Goal: Book appointment/travel/reservation

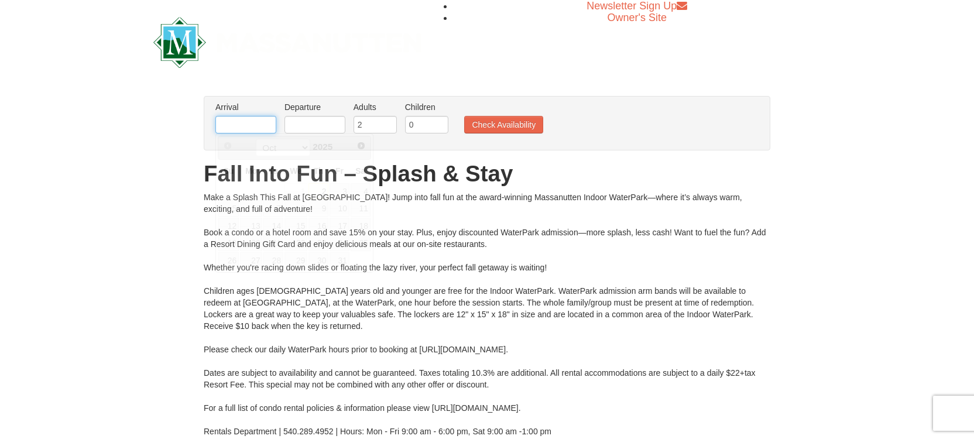
click at [226, 129] on input "text" at bounding box center [245, 125] width 61 height 18
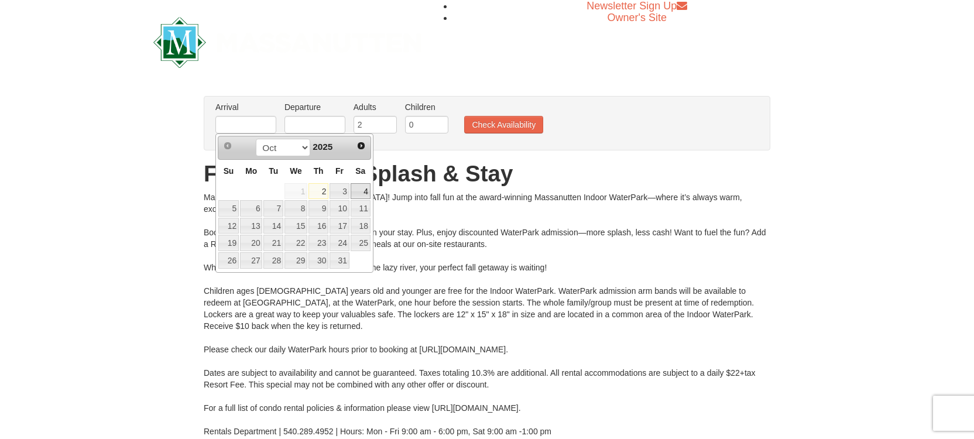
click at [365, 191] on link "4" at bounding box center [360, 191] width 20 height 16
type input "10/04/2025"
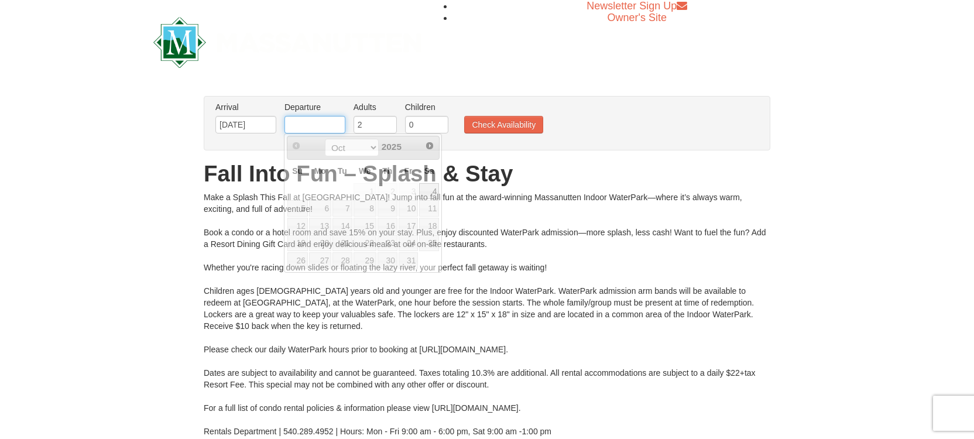
click at [317, 124] on input "text" at bounding box center [314, 125] width 61 height 18
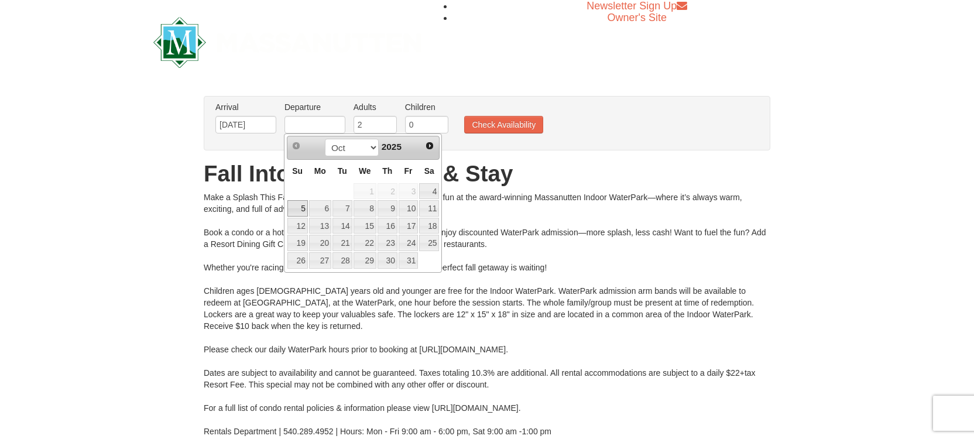
click at [298, 208] on link "5" at bounding box center [297, 208] width 20 height 16
type input "10/05/2025"
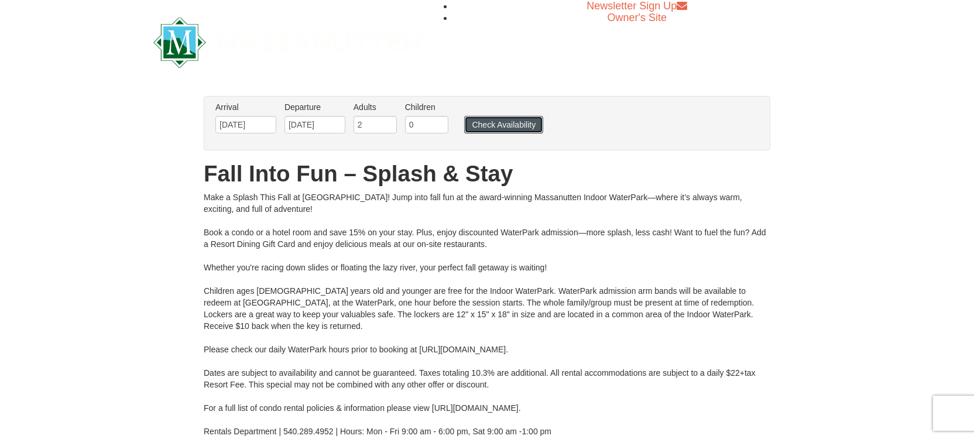
click at [491, 126] on button "Check Availability" at bounding box center [503, 125] width 79 height 18
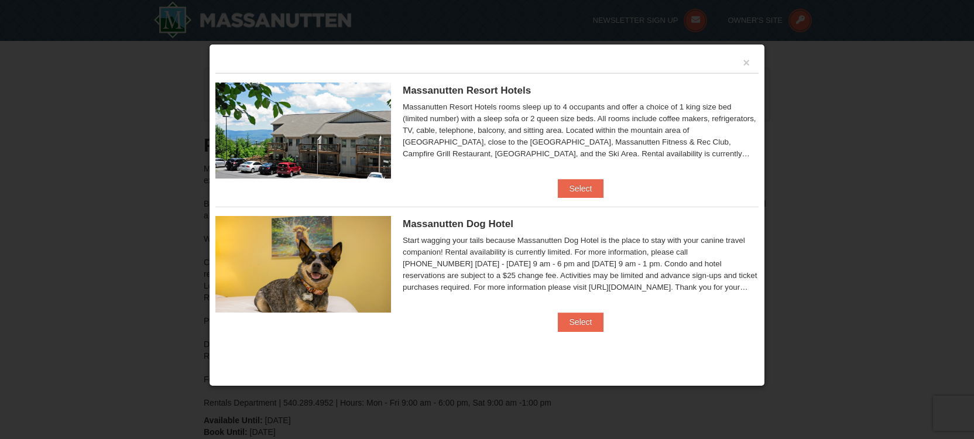
scroll to position [497, 0]
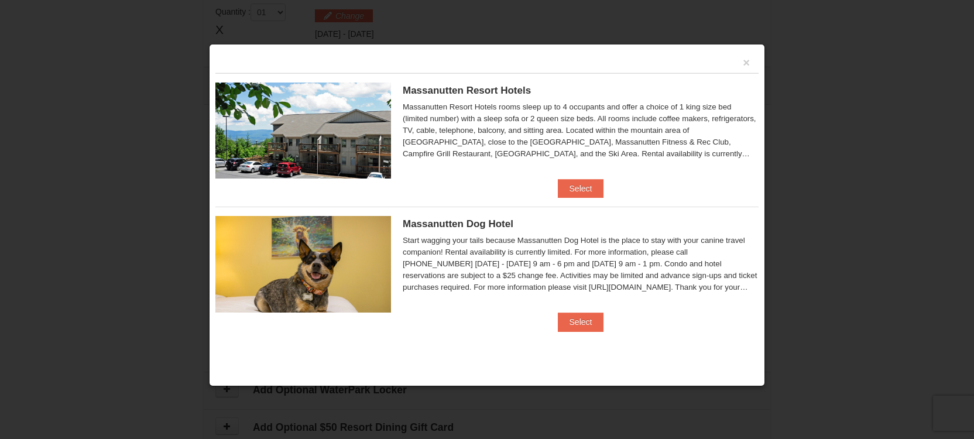
click at [322, 107] on img at bounding box center [303, 130] width 176 height 96
drag, startPoint x: 580, startPoint y: 188, endPoint x: 567, endPoint y: 188, distance: 13.5
click at [581, 188] on button "Select" at bounding box center [581, 188] width 46 height 19
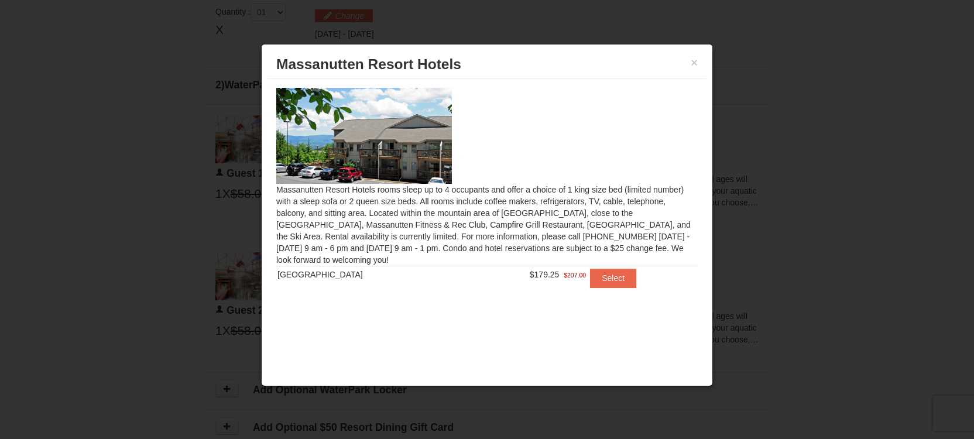
click at [360, 121] on img at bounding box center [364, 136] width 176 height 96
click at [610, 276] on button "Select" at bounding box center [613, 278] width 46 height 19
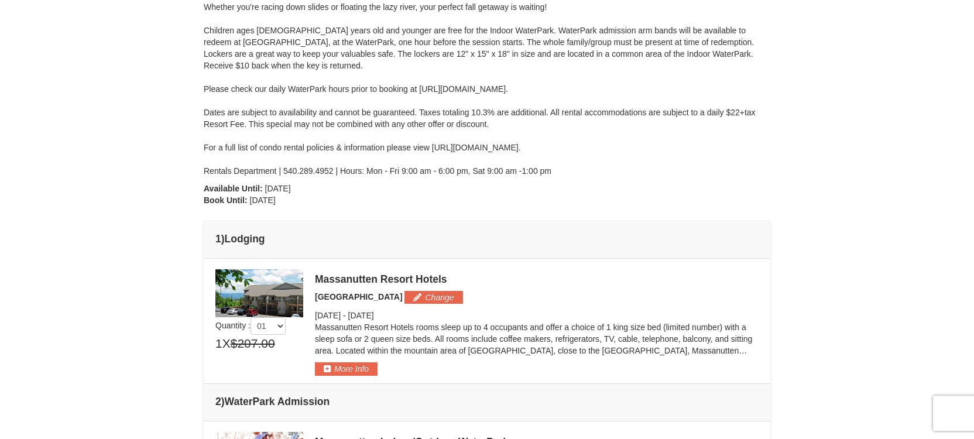
scroll to position [229, 0]
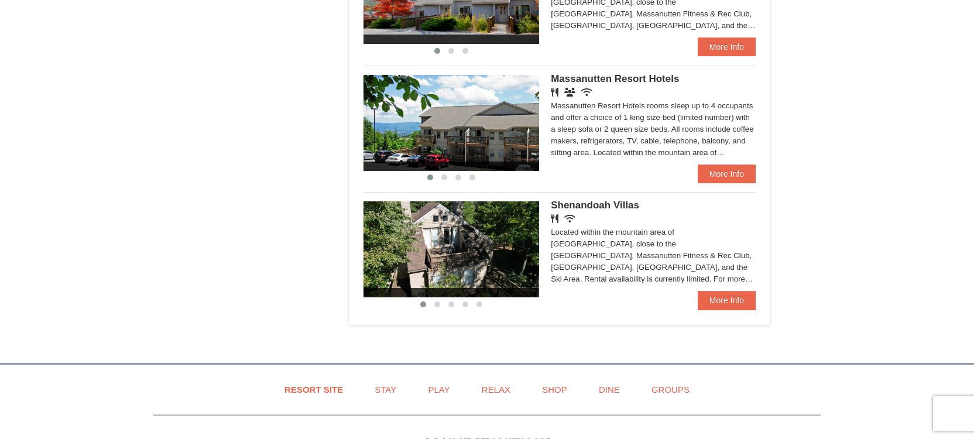
scroll to position [704, 0]
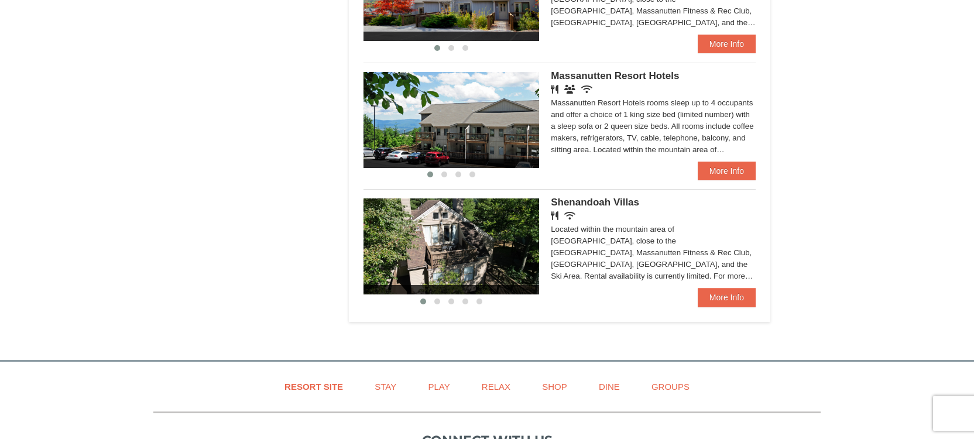
click at [620, 74] on span "Massanutten Resort Hotels" at bounding box center [615, 75] width 128 height 11
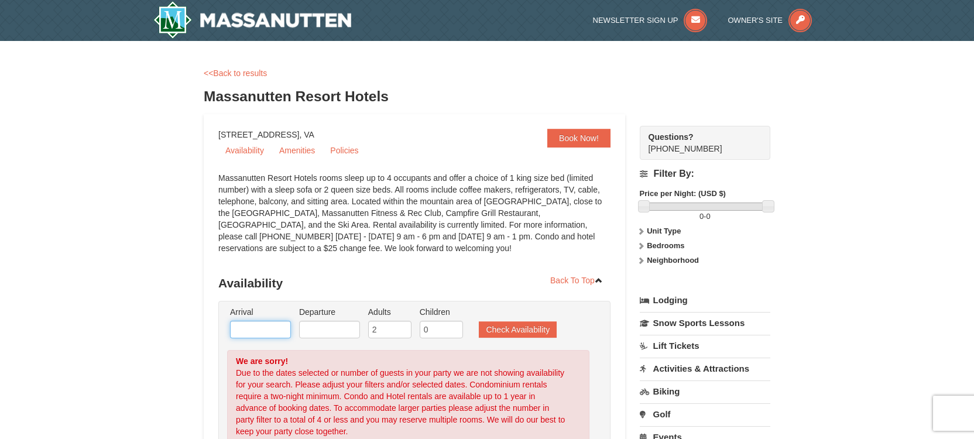
click at [246, 334] on input "text" at bounding box center [260, 330] width 61 height 18
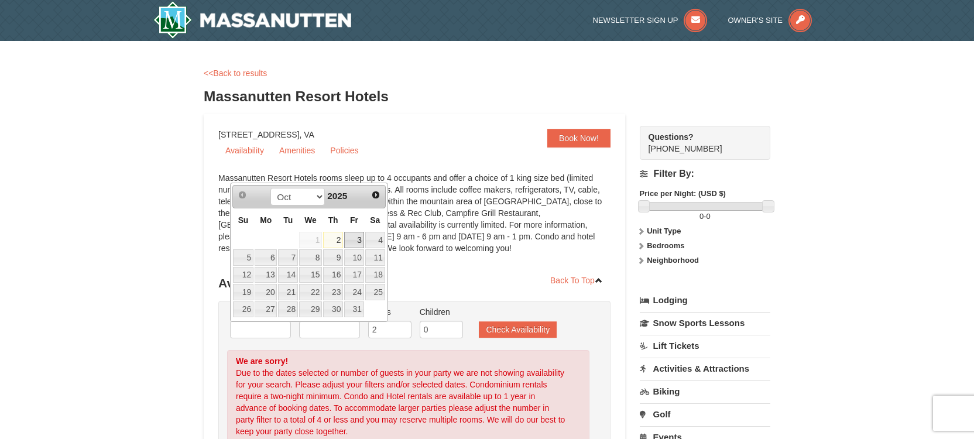
click at [353, 235] on link "3" at bounding box center [354, 240] width 20 height 16
type input "10/03/2025"
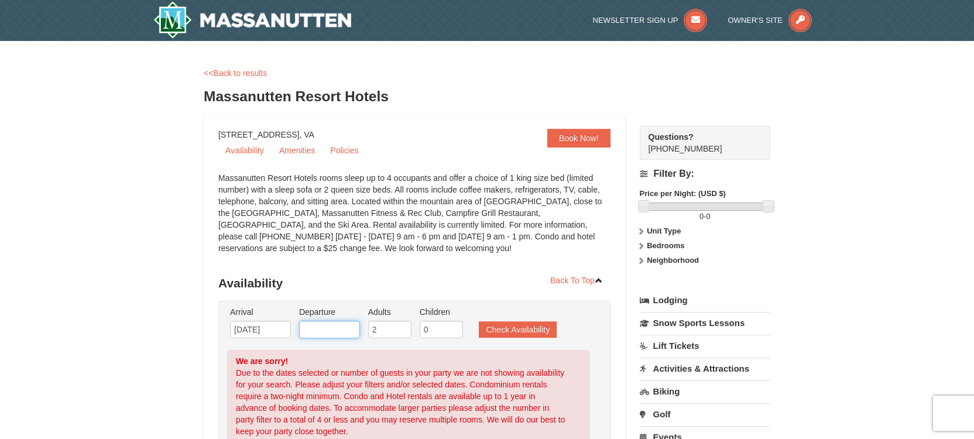
click at [326, 322] on input "text" at bounding box center [329, 330] width 61 height 18
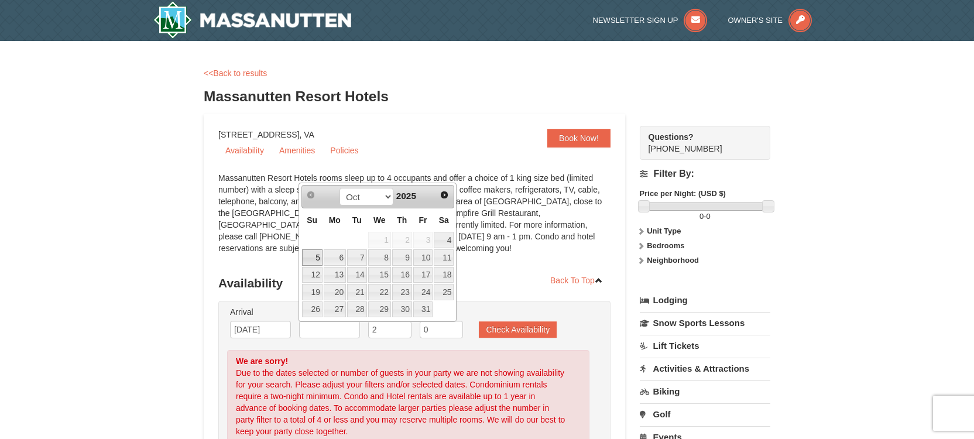
click at [314, 254] on link "5" at bounding box center [312, 257] width 20 height 16
type input "[DATE]"
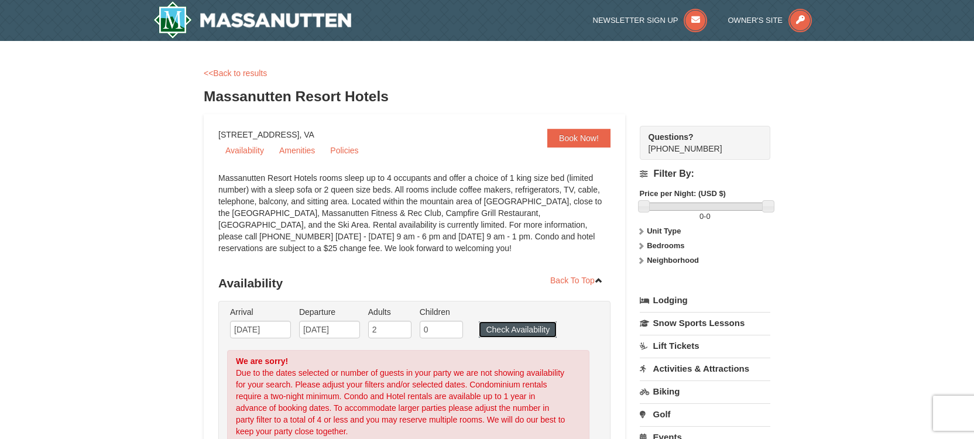
click at [495, 329] on button "Check Availability" at bounding box center [518, 329] width 78 height 16
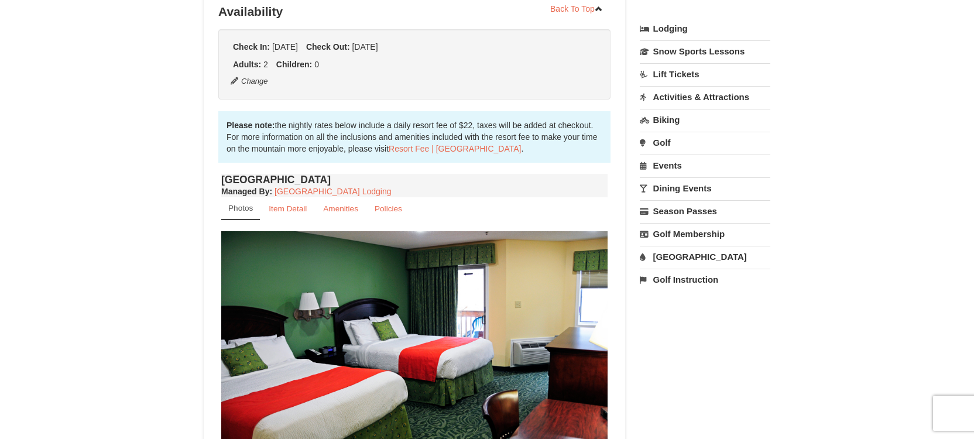
scroll to position [412, 0]
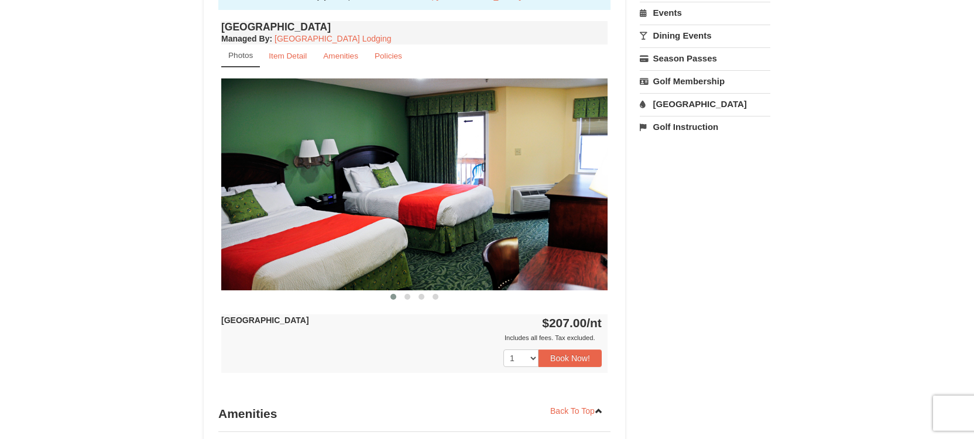
click at [496, 201] on img at bounding box center [414, 183] width 386 height 211
click at [493, 201] on img at bounding box center [414, 183] width 386 height 211
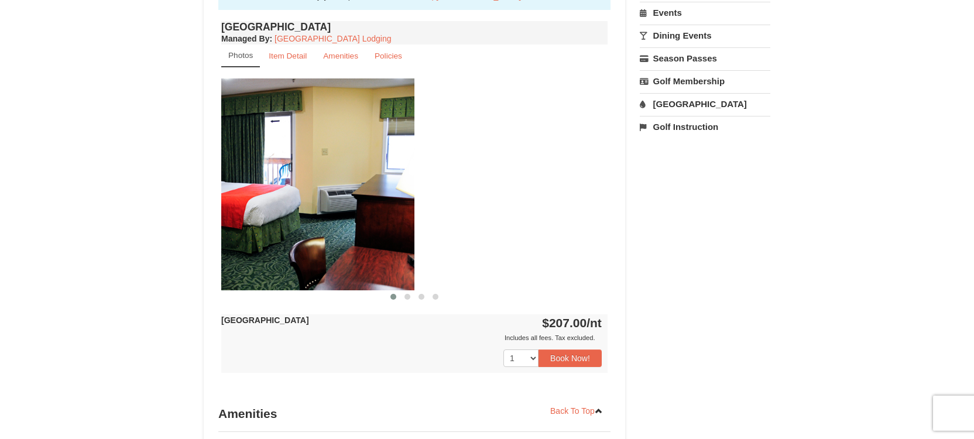
drag, startPoint x: 493, startPoint y: 201, endPoint x: 300, endPoint y: 258, distance: 201.4
click at [300, 258] on img at bounding box center [221, 183] width 386 height 211
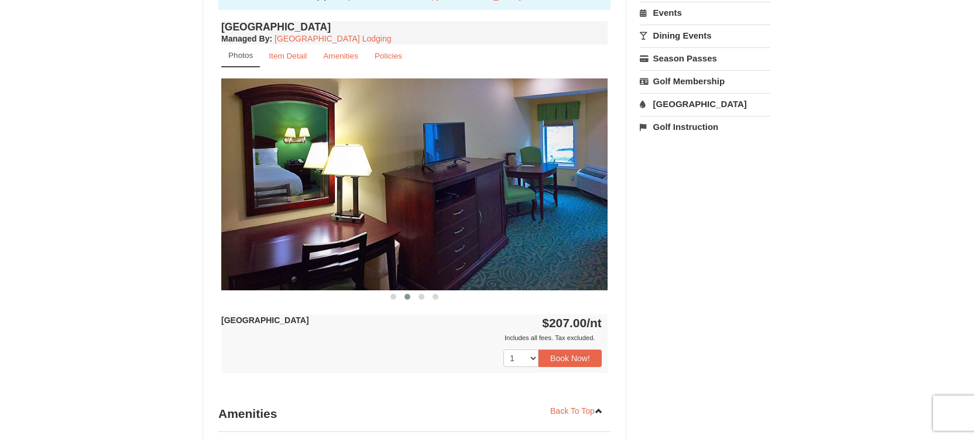
drag, startPoint x: 448, startPoint y: 228, endPoint x: 106, endPoint y: 251, distance: 341.9
click at [106, 251] on div "× Massanutten Resort Hotels Book from $207.00! 1822 Resort Drive, Massanutten, …" at bounding box center [487, 136] width 974 height 1017
drag, startPoint x: 428, startPoint y: 246, endPoint x: 11, endPoint y: 242, distance: 416.6
click at [70, 246] on div "× Massanutten Resort Hotels Book from $207.00! 1822 Resort Drive, Massanutten, …" at bounding box center [487, 136] width 974 height 1017
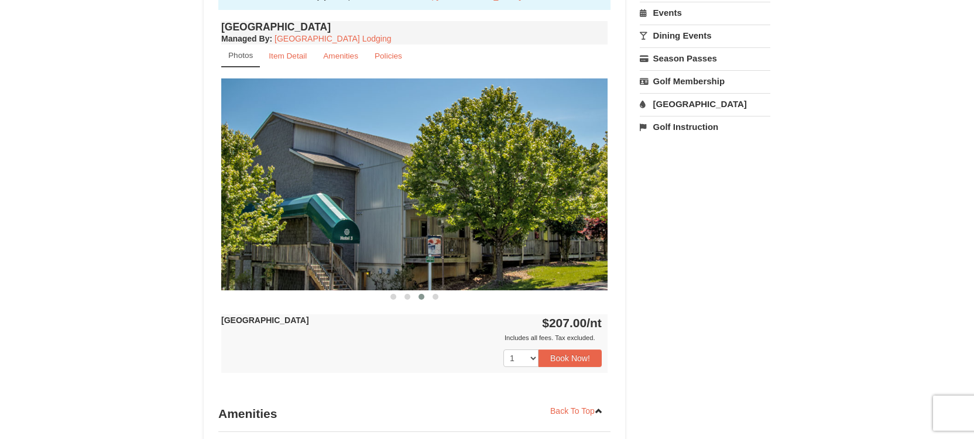
drag, startPoint x: 368, startPoint y: 233, endPoint x: 0, endPoint y: 243, distance: 368.2
click at [0, 241] on div "× Massanutten Resort Hotels Book from $207.00! 1822 Resort Drive, Massanutten, …" at bounding box center [487, 136] width 974 height 1017
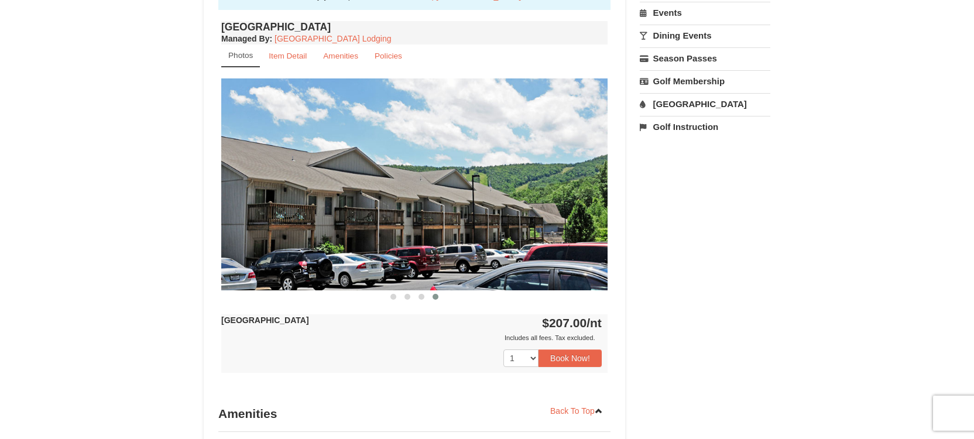
drag, startPoint x: 391, startPoint y: 227, endPoint x: 1, endPoint y: 249, distance: 390.9
click at [0, 250] on div "× Massanutten Resort Hotels Book from $207.00! 1822 Resort Drive, Massanutten, …" at bounding box center [487, 136] width 974 height 1017
drag, startPoint x: 402, startPoint y: 238, endPoint x: 0, endPoint y: 214, distance: 402.6
click at [0, 214] on div "× Massanutten Resort Hotels Book from $207.00! 1822 Resort Drive, Massanutten, …" at bounding box center [487, 136] width 974 height 1017
drag, startPoint x: 160, startPoint y: 221, endPoint x: 0, endPoint y: 223, distance: 159.8
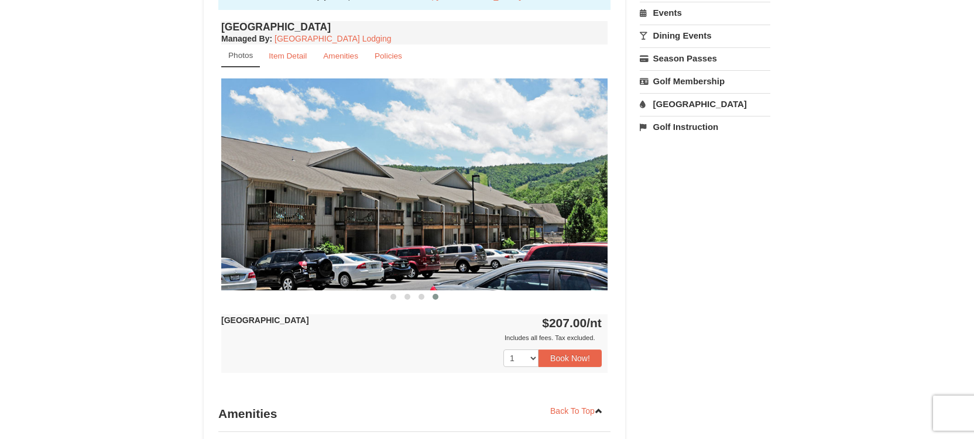
click at [0, 223] on div "× Massanutten Resort Hotels Book from $207.00! 1822 Resort Drive, Massanutten, …" at bounding box center [487, 136] width 974 height 1017
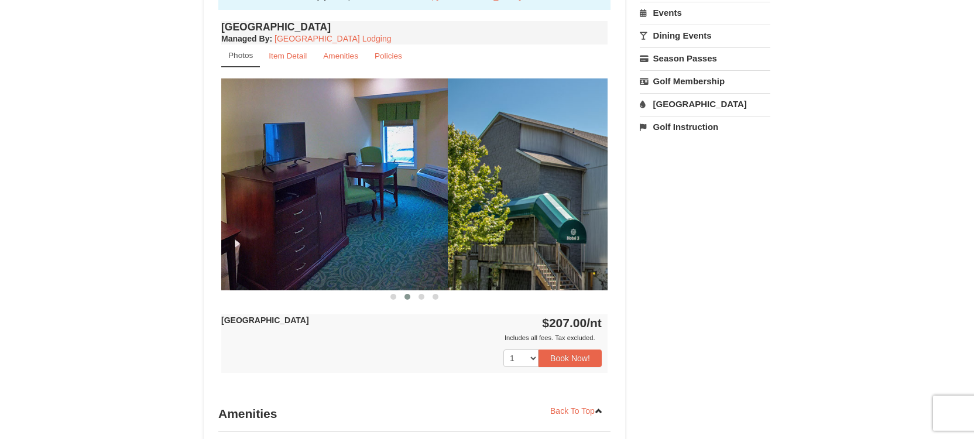
drag, startPoint x: 371, startPoint y: 223, endPoint x: 0, endPoint y: 210, distance: 371.2
click at [0, 211] on div "× Massanutten Resort Hotels Book from $207.00! 1822 Resort Drive, Massanutten, …" at bounding box center [487, 136] width 974 height 1017
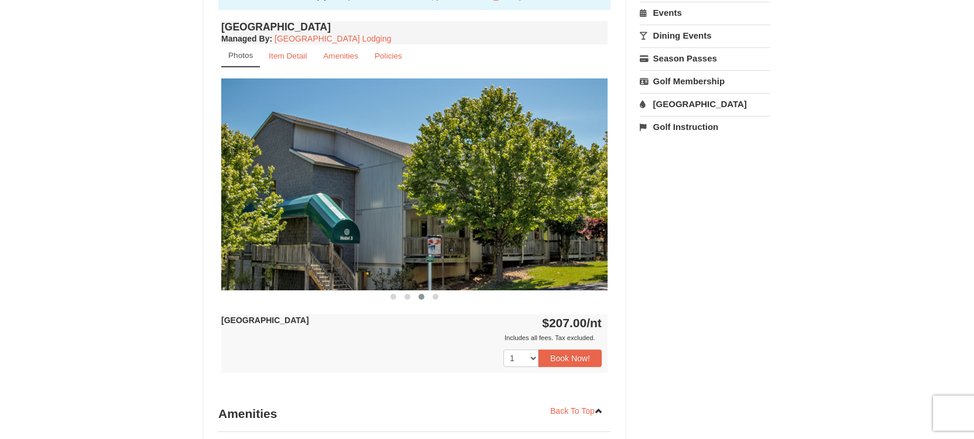
drag, startPoint x: 345, startPoint y: 204, endPoint x: 0, endPoint y: 208, distance: 344.7
click at [0, 208] on div "× Massanutten Resort Hotels Book from $207.00! 1822 Resort Drive, Massanutten, …" at bounding box center [487, 136] width 974 height 1017
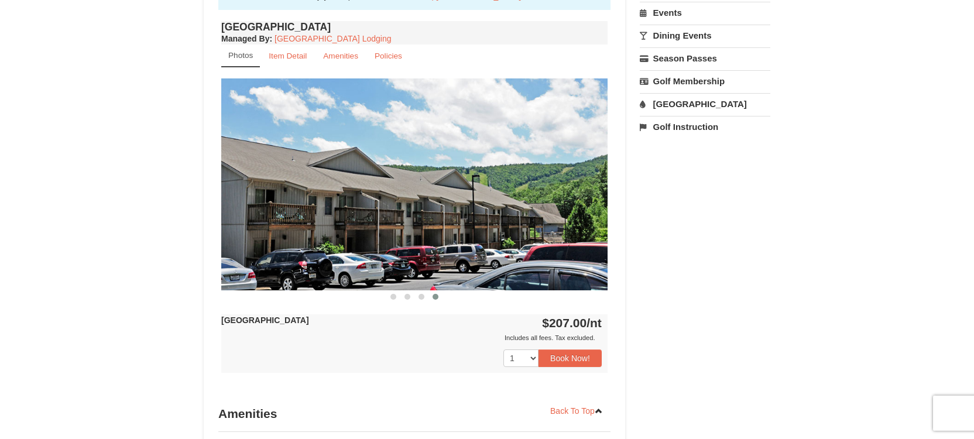
drag, startPoint x: 424, startPoint y: 198, endPoint x: 0, endPoint y: 194, distance: 423.6
click at [0, 194] on div "× Massanutten Resort Hotels Book from $207.00! 1822 Resort Drive, Massanutten, …" at bounding box center [487, 136] width 974 height 1017
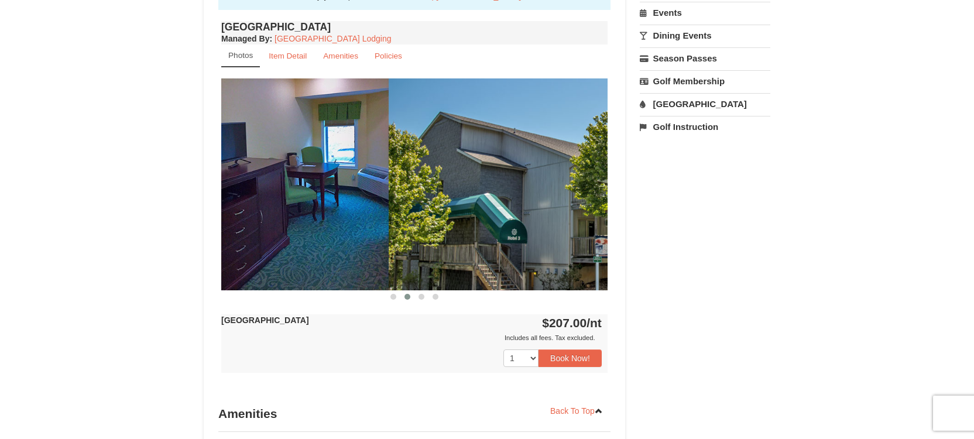
drag, startPoint x: 398, startPoint y: 195, endPoint x: 0, endPoint y: 198, distance: 397.9
click at [0, 196] on div "× Massanutten Resort Hotels Book from $207.00! 1822 Resort Drive, Massanutten, …" at bounding box center [487, 136] width 974 height 1017
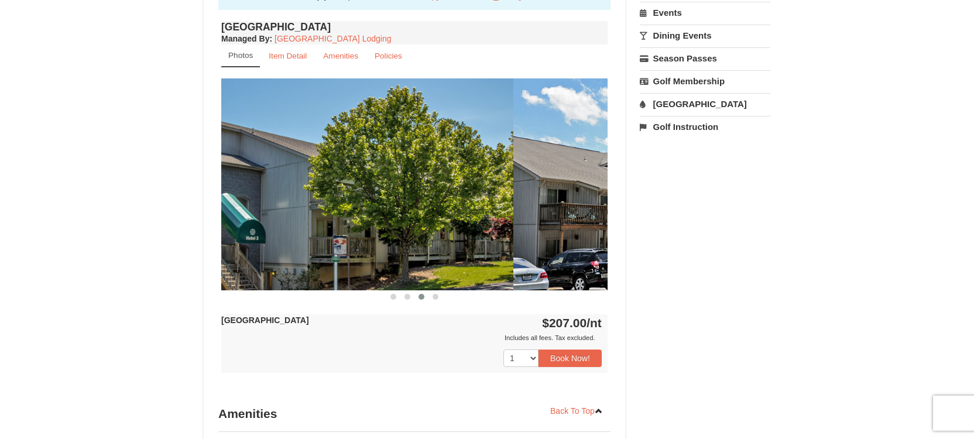
drag, startPoint x: 310, startPoint y: 188, endPoint x: 73, endPoint y: 231, distance: 240.7
click at [0, 224] on div "× Massanutten Resort Hotels Book from $207.00! 1822 Resort Drive, Massanutten, …" at bounding box center [487, 136] width 974 height 1017
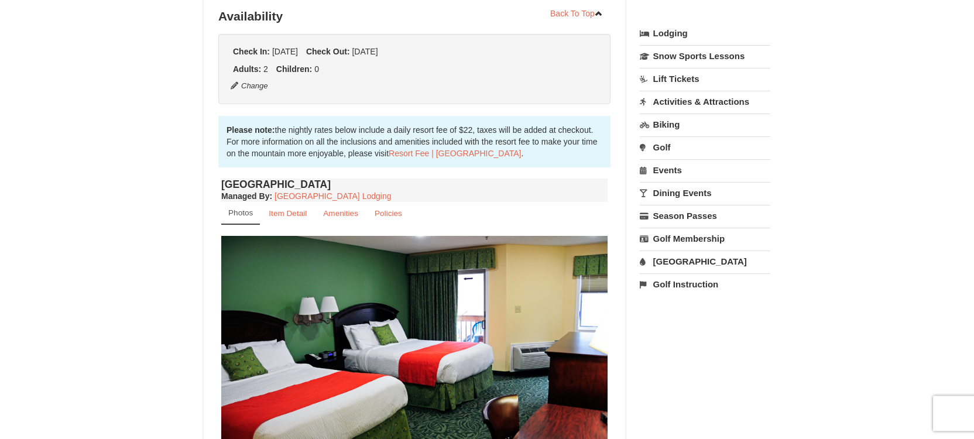
scroll to position [0, 0]
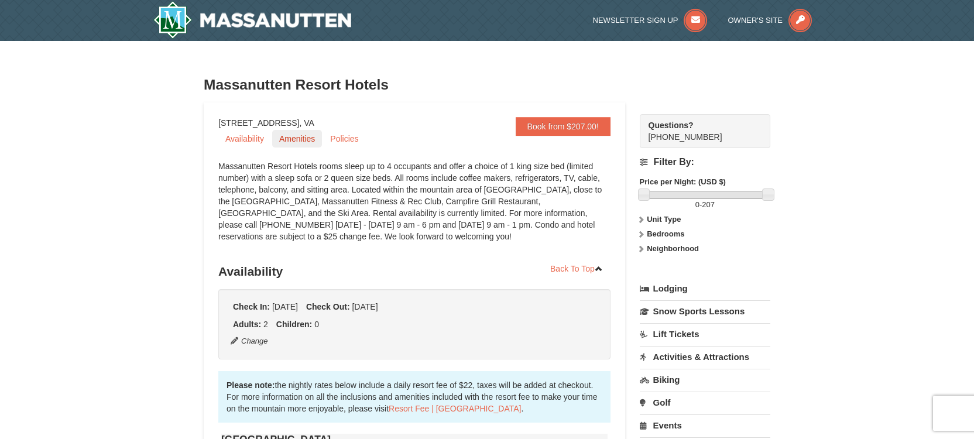
click at [284, 141] on link "Amenities" at bounding box center [297, 139] width 50 height 18
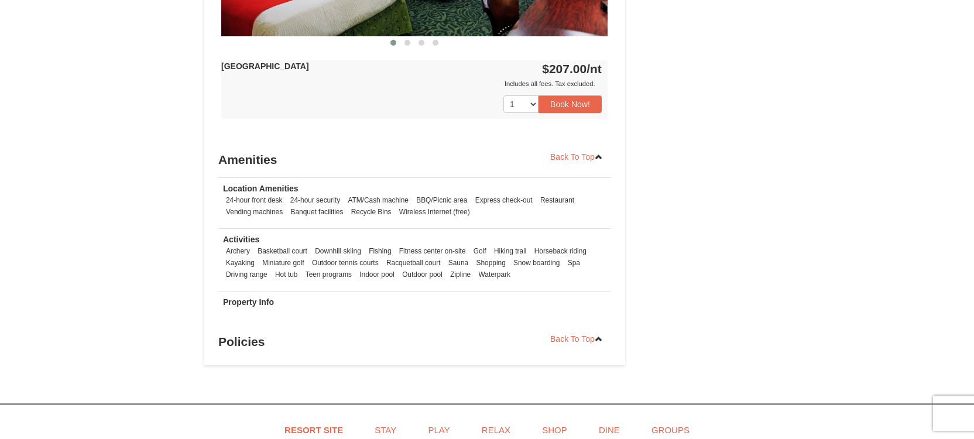
scroll to position [814, 0]
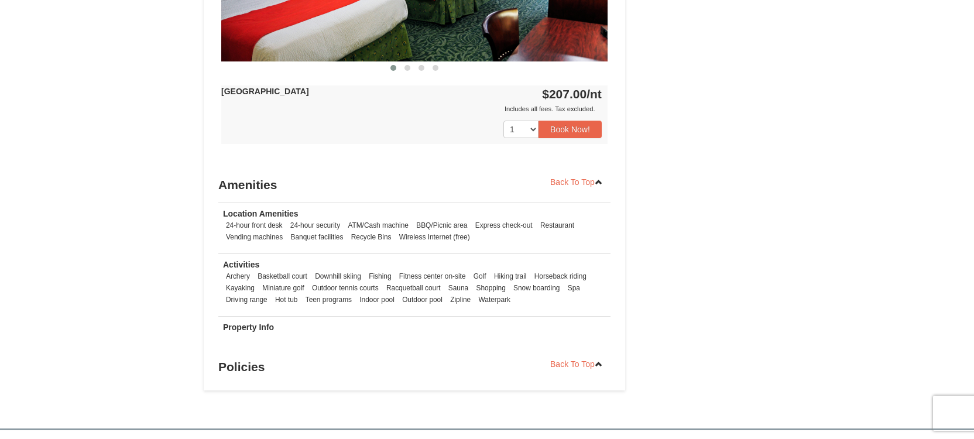
drag, startPoint x: 966, startPoint y: 277, endPoint x: 973, endPoint y: 131, distance: 146.4
click at [964, 0] on html "Browser Not Supported We notice you are using a browser which will not provide …" at bounding box center [487, 34] width 974 height 1350
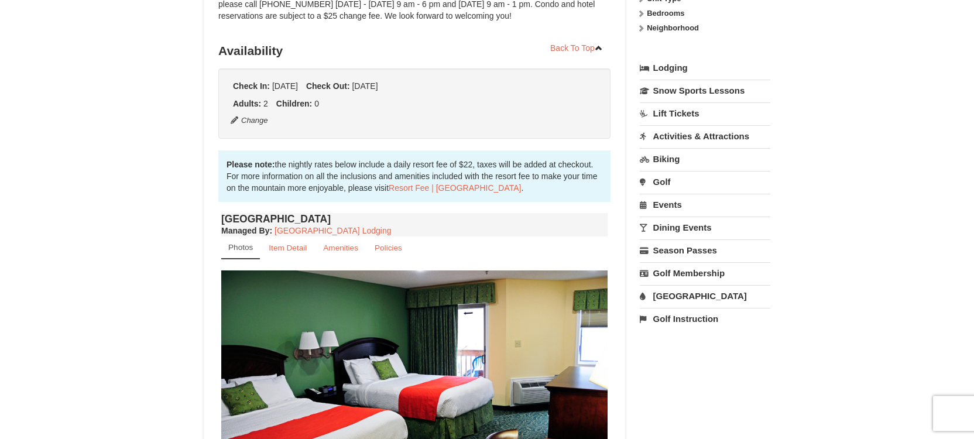
scroll to position [178, 0]
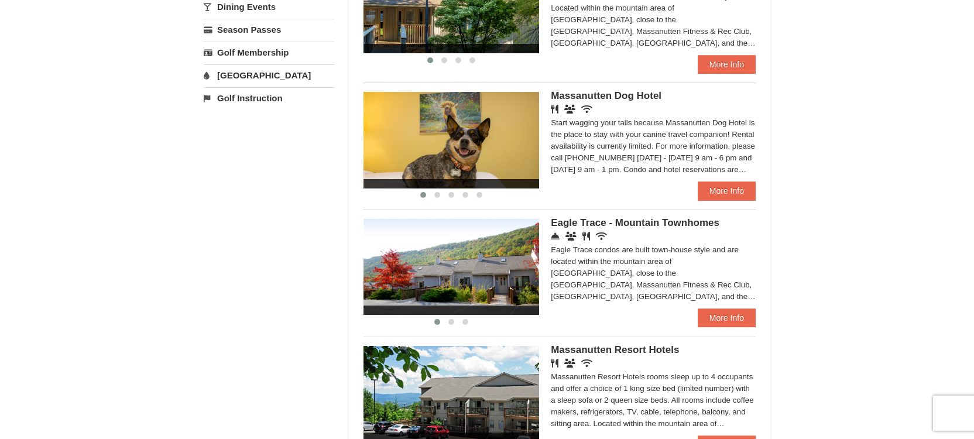
scroll to position [434, 0]
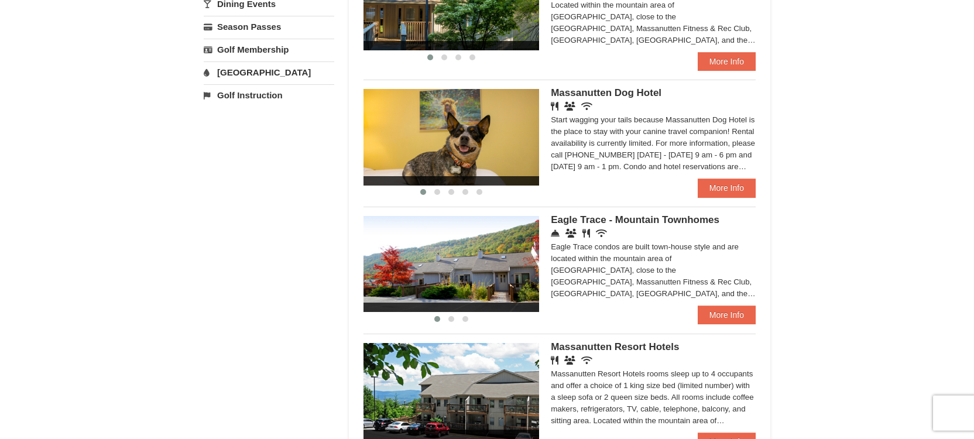
click at [614, 217] on div "Eagle Trace Living Room & Dining Room Eagle Trace Bedroom Eagle Trace Living Ro…" at bounding box center [559, 261] width 392 height 108
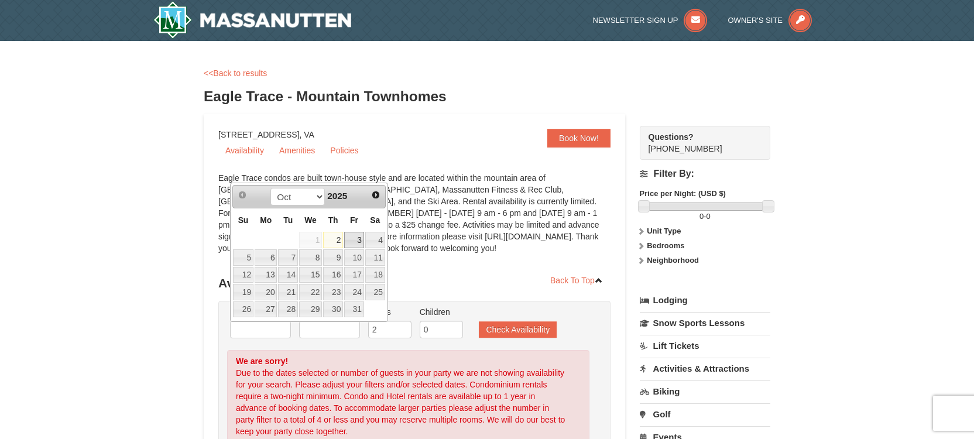
click at [353, 238] on link "3" at bounding box center [354, 240] width 20 height 16
type input "[DATE]"
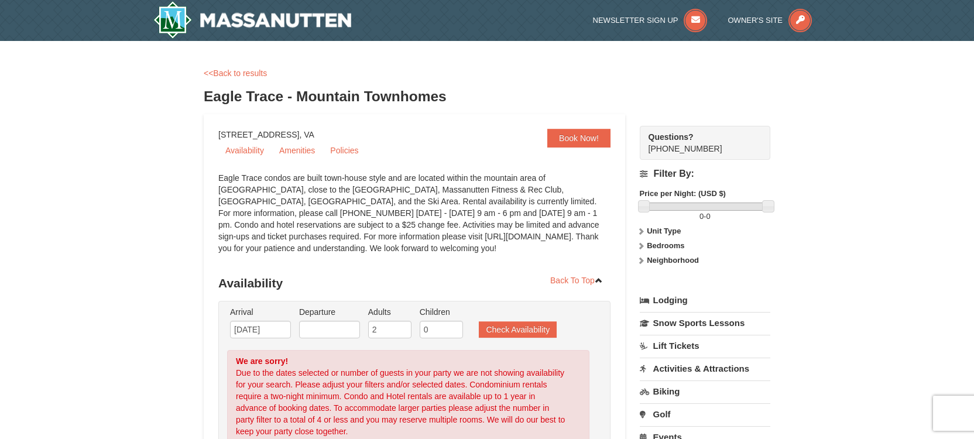
drag, startPoint x: 321, startPoint y: 321, endPoint x: 290, endPoint y: 322, distance: 31.1
click at [321, 321] on li "Departure Please format dates MM/DD/YYYY Please format dates MM/DD/YYYY" at bounding box center [329, 325] width 67 height 38
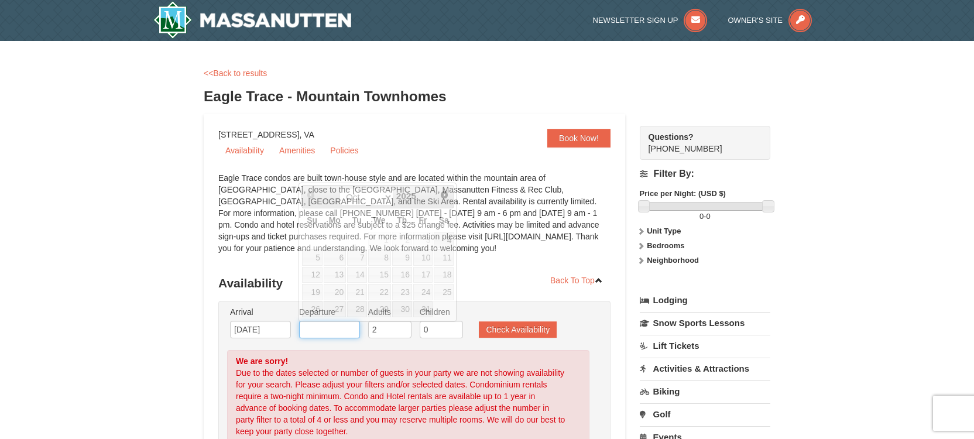
click at [314, 326] on input "text" at bounding box center [329, 330] width 61 height 18
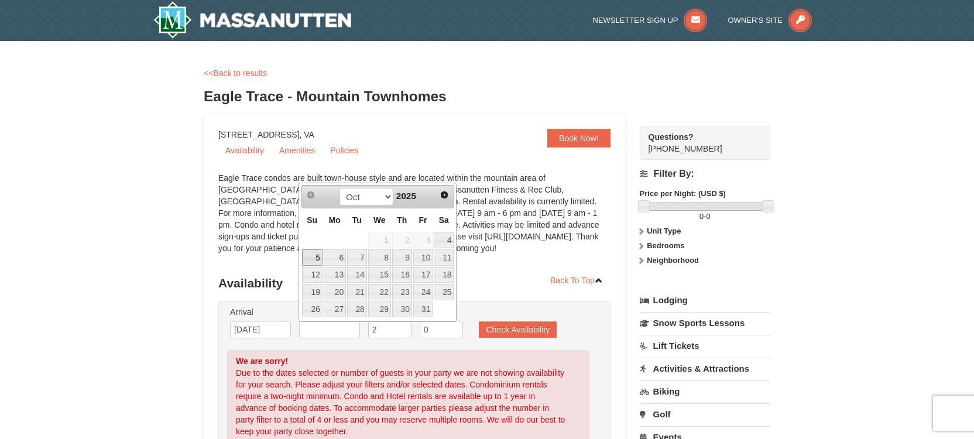
click at [307, 250] on link "5" at bounding box center [312, 257] width 20 height 16
type input "[DATE]"
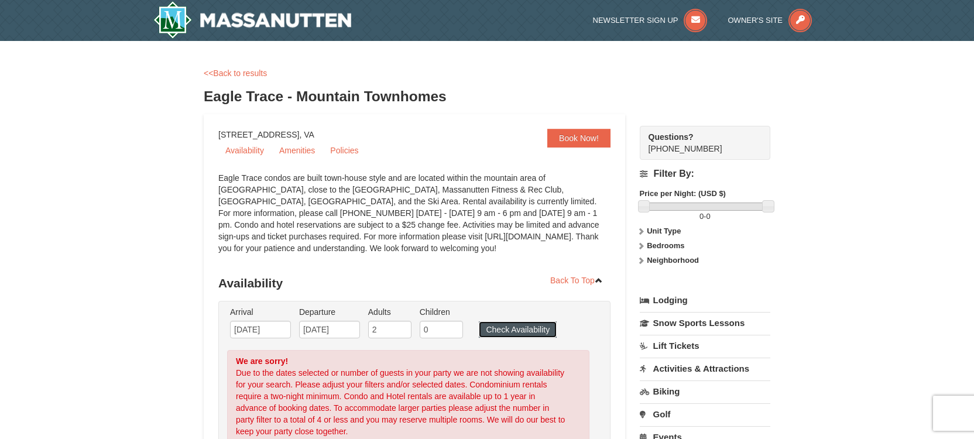
click at [494, 329] on button "Check Availability" at bounding box center [518, 329] width 78 height 16
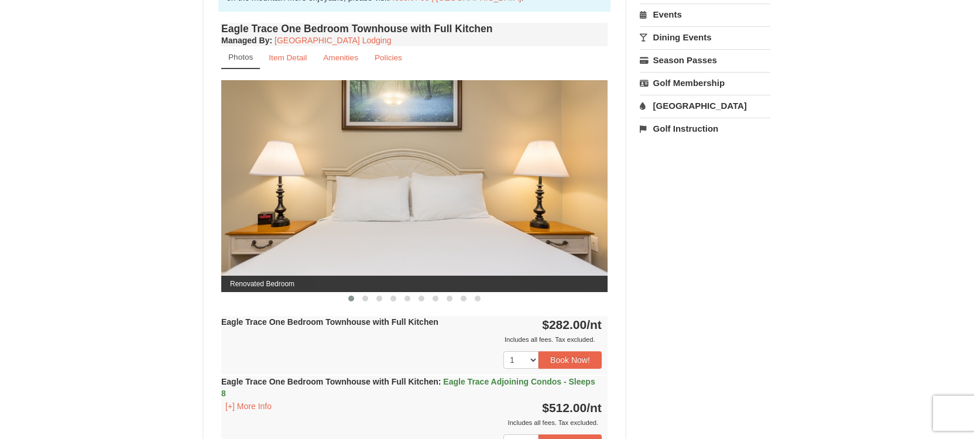
scroll to position [394, 0]
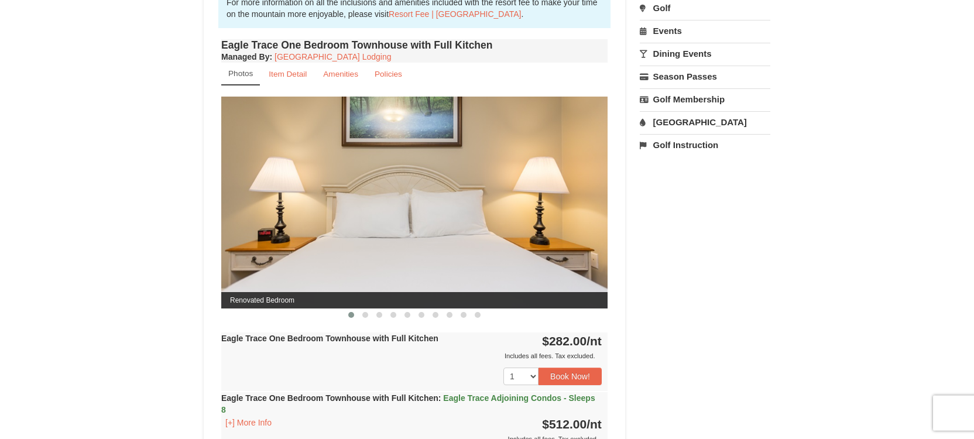
click at [512, 172] on img at bounding box center [414, 202] width 386 height 211
click at [545, 270] on img at bounding box center [414, 202] width 386 height 211
click at [544, 271] on img at bounding box center [414, 202] width 386 height 211
click at [583, 260] on img at bounding box center [414, 202] width 386 height 211
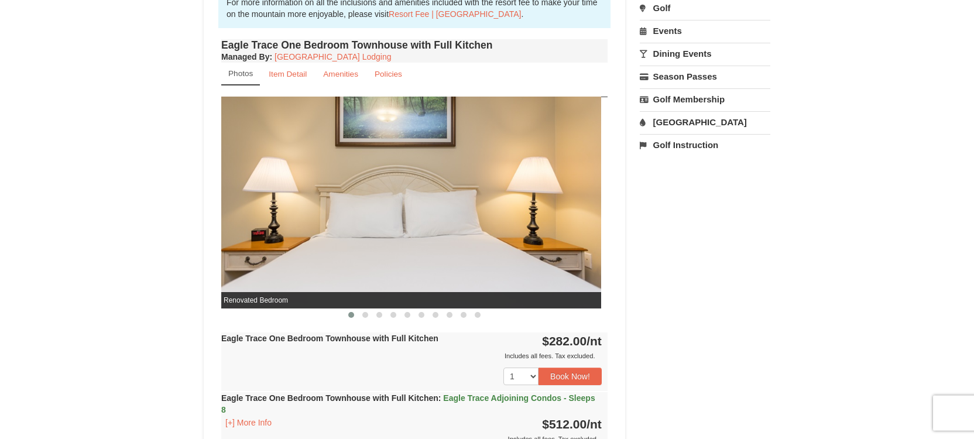
drag, startPoint x: 451, startPoint y: 231, endPoint x: 123, endPoint y: 235, distance: 327.7
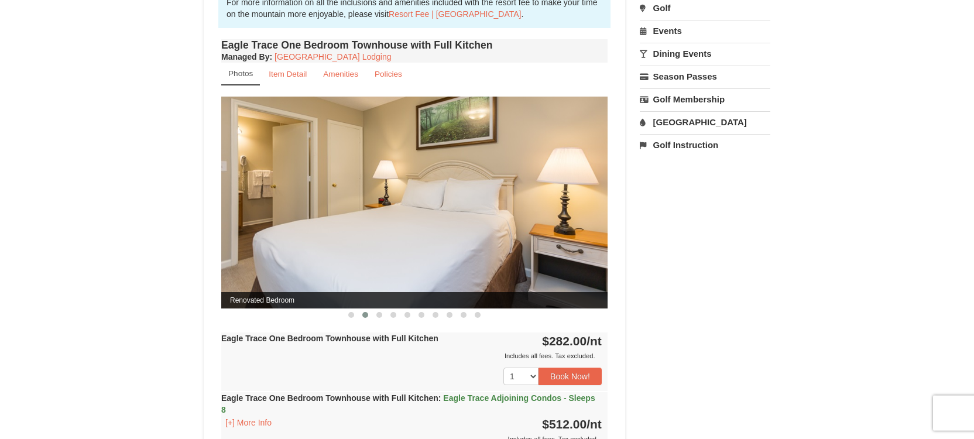
drag, startPoint x: 414, startPoint y: 247, endPoint x: 77, endPoint y: 222, distance: 338.0
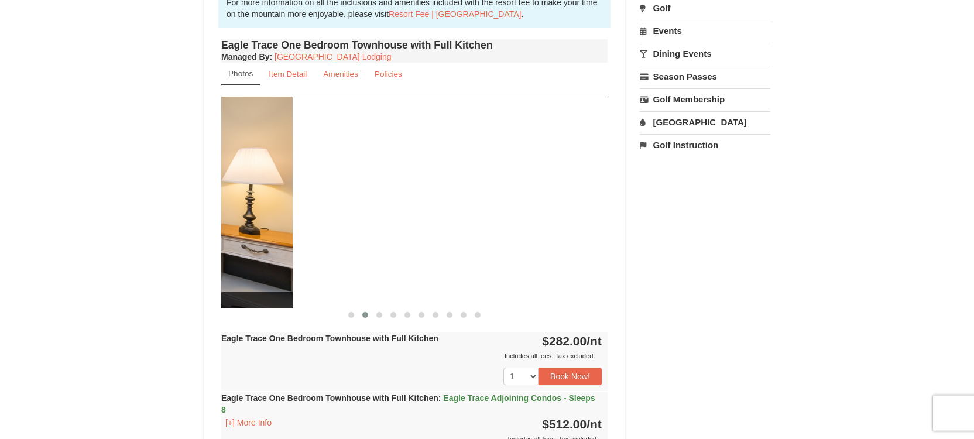
drag, startPoint x: 458, startPoint y: 240, endPoint x: 143, endPoint y: 245, distance: 314.8
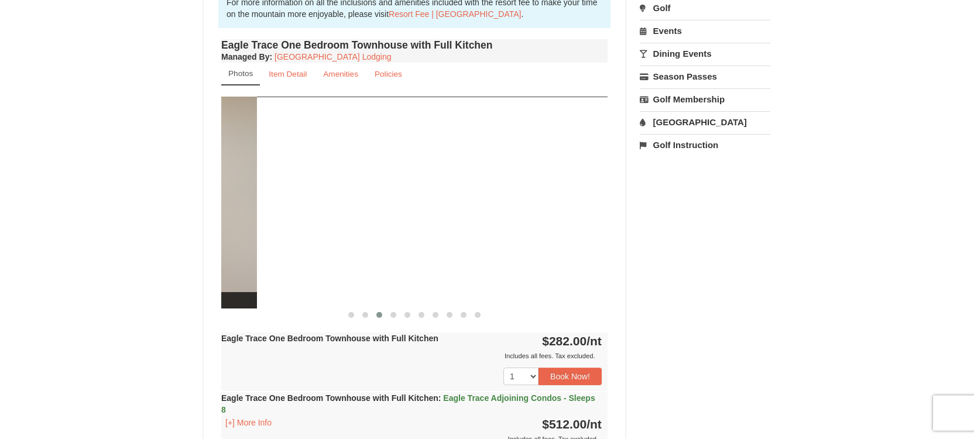
drag, startPoint x: 401, startPoint y: 244, endPoint x: 104, endPoint y: 232, distance: 297.5
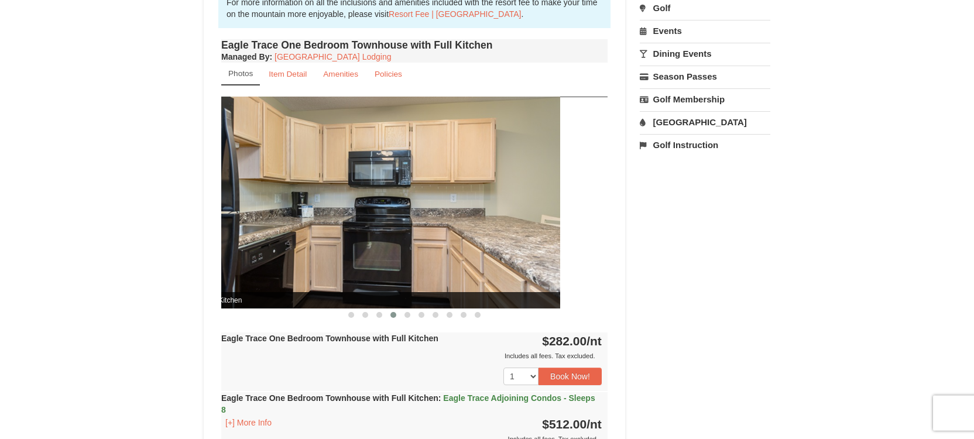
drag, startPoint x: 361, startPoint y: 239, endPoint x: 129, endPoint y: 236, distance: 232.3
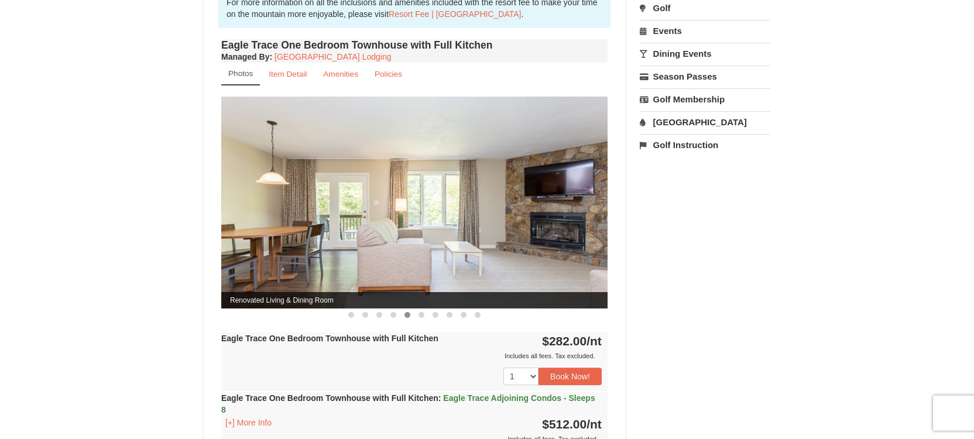
drag, startPoint x: 317, startPoint y: 248, endPoint x: 80, endPoint y: 237, distance: 237.2
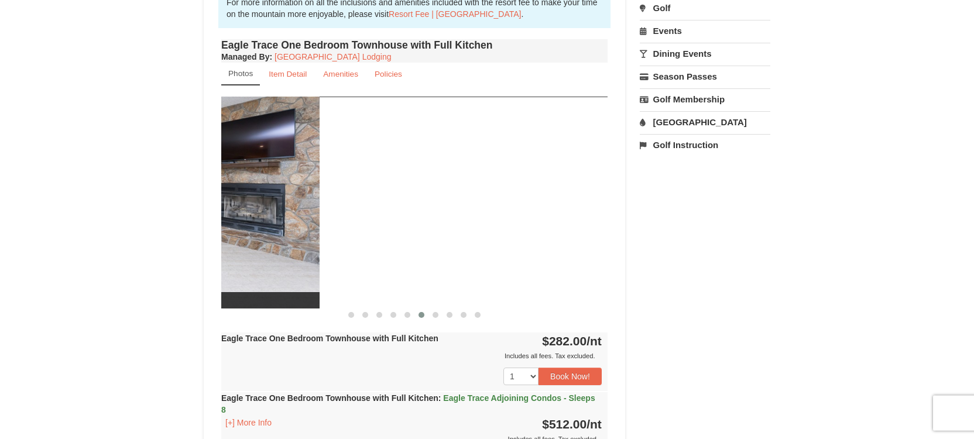
drag, startPoint x: 305, startPoint y: 248, endPoint x: 1, endPoint y: 236, distance: 303.9
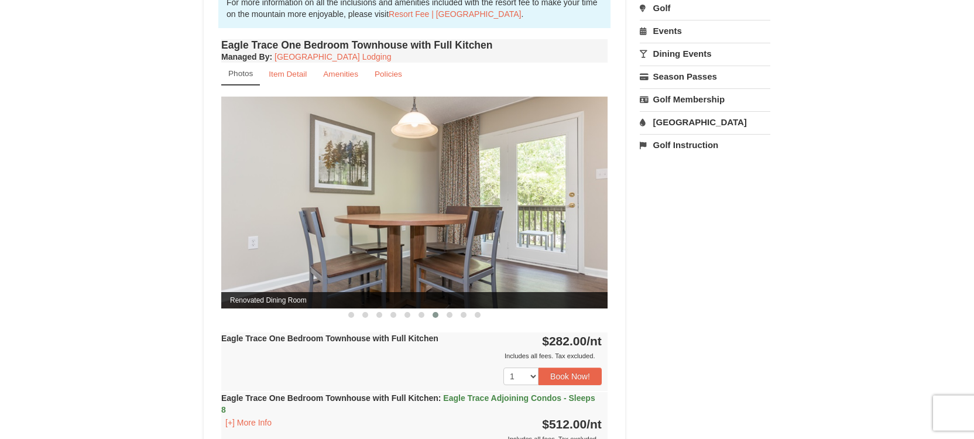
drag, startPoint x: 371, startPoint y: 233, endPoint x: 44, endPoint y: 239, distance: 326.6
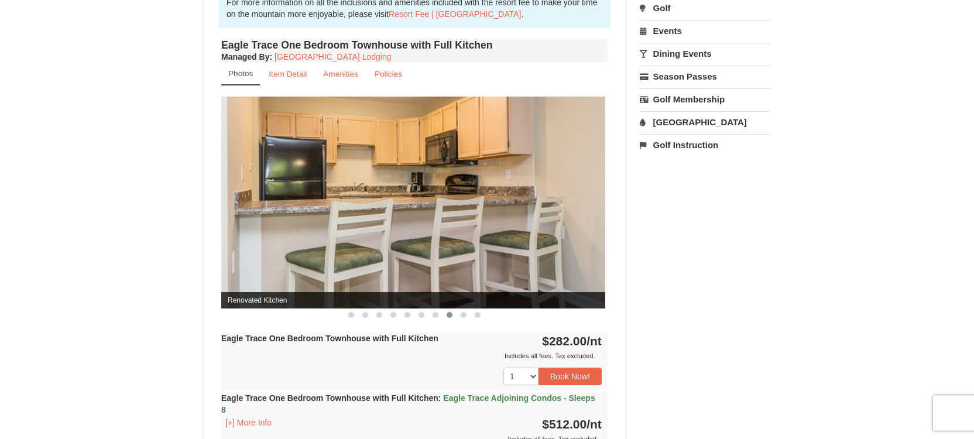
drag, startPoint x: 418, startPoint y: 245, endPoint x: 0, endPoint y: 188, distance: 421.5
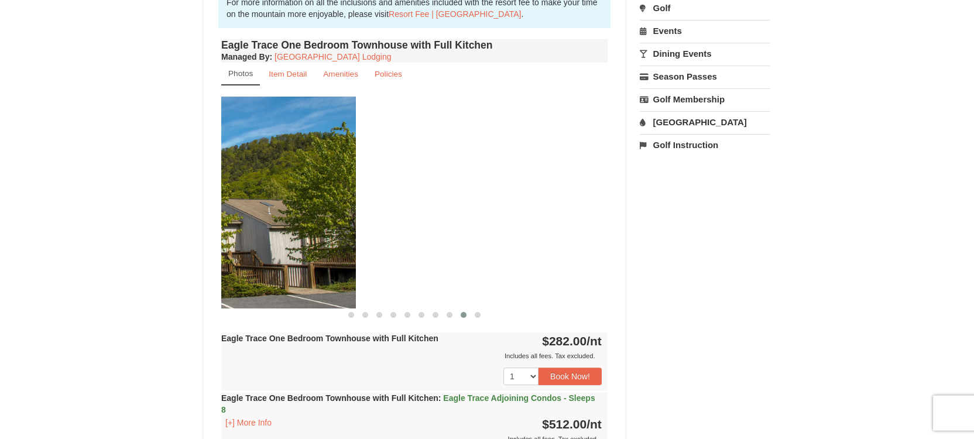
drag, startPoint x: 367, startPoint y: 208, endPoint x: 9, endPoint y: 201, distance: 357.6
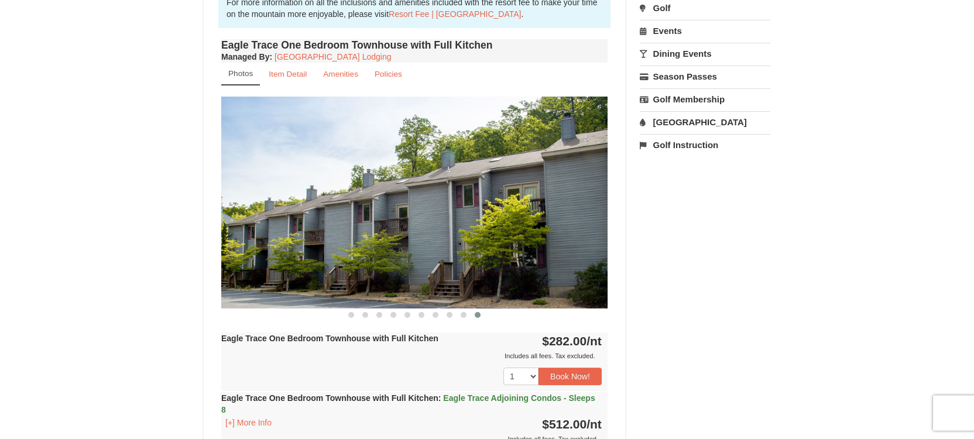
drag, startPoint x: 368, startPoint y: 201, endPoint x: 0, endPoint y: 188, distance: 368.3
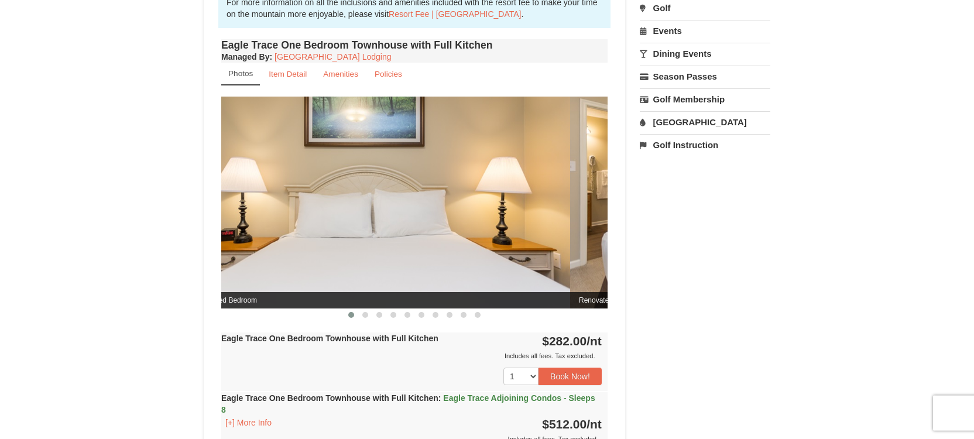
drag, startPoint x: 264, startPoint y: 213, endPoint x: 0, endPoint y: 222, distance: 264.6
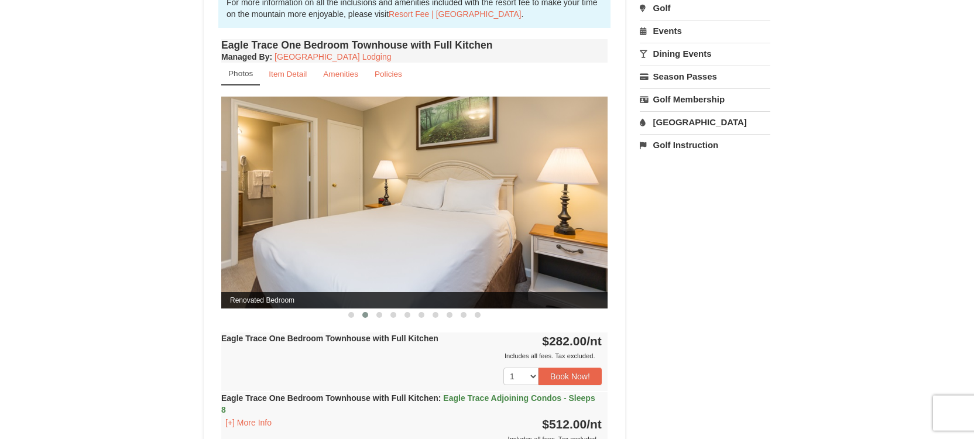
drag, startPoint x: 439, startPoint y: 213, endPoint x: 0, endPoint y: 243, distance: 440.5
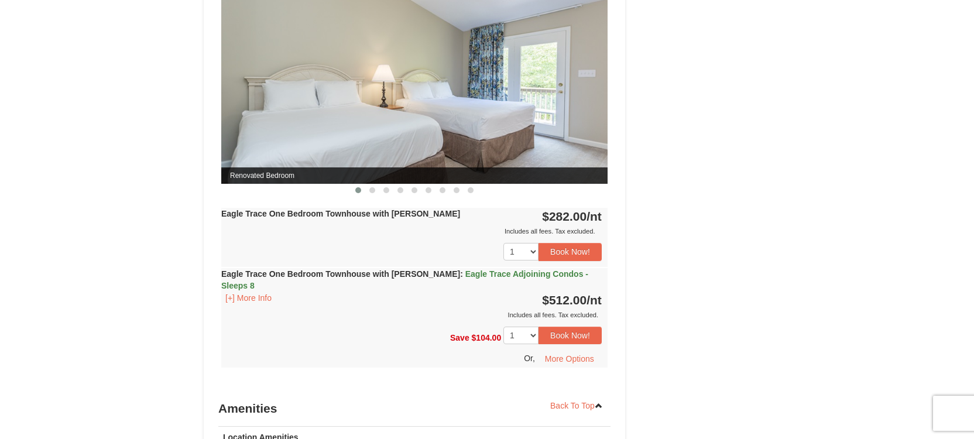
scroll to position [1004, 0]
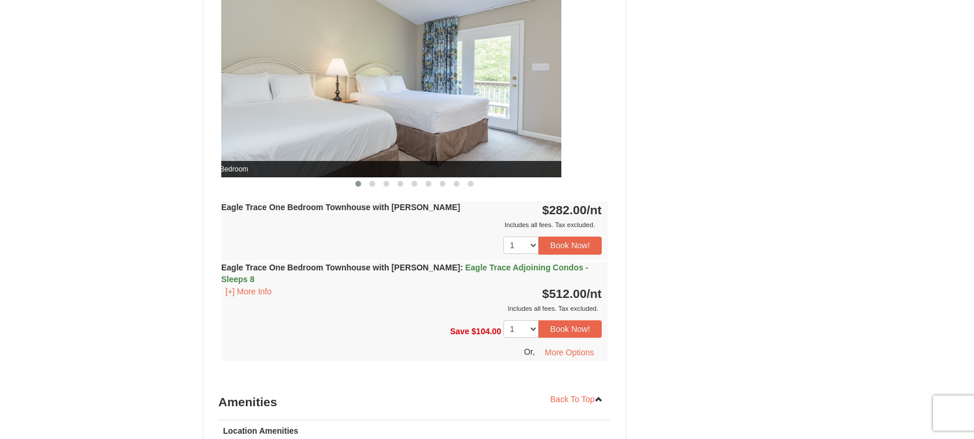
drag, startPoint x: 481, startPoint y: 104, endPoint x: 129, endPoint y: 119, distance: 352.0
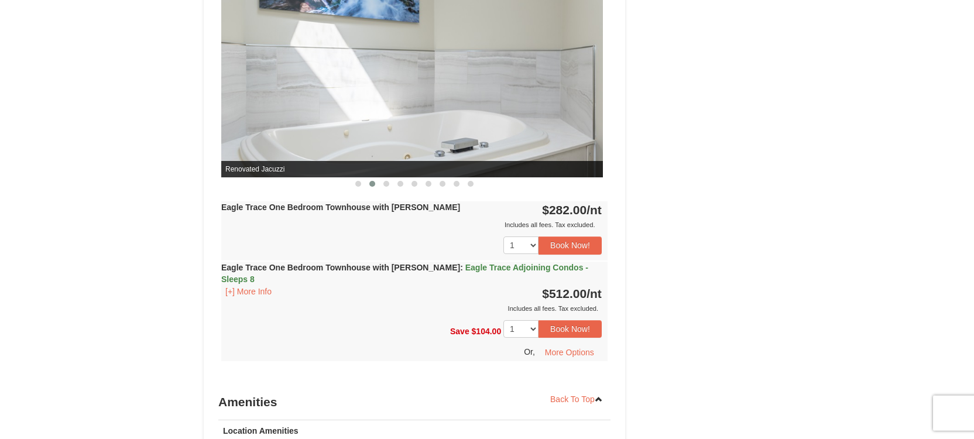
drag, startPoint x: 475, startPoint y: 119, endPoint x: 42, endPoint y: 132, distance: 432.6
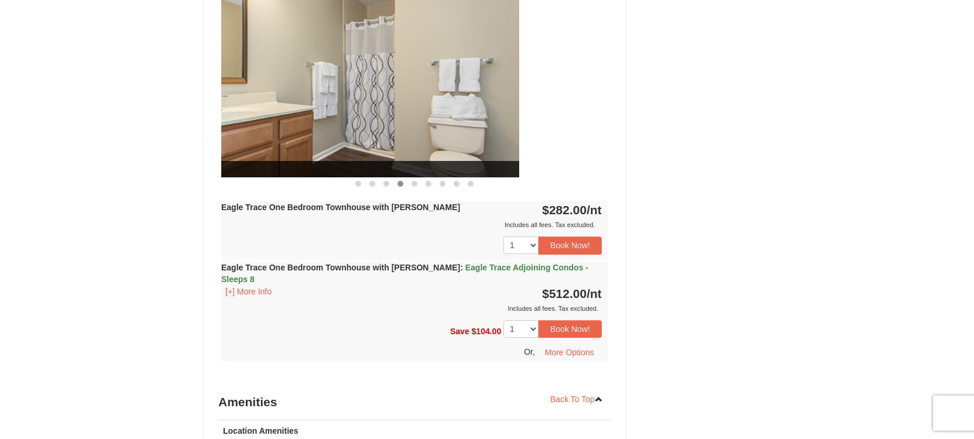
drag, startPoint x: 398, startPoint y: 127, endPoint x: 129, endPoint y: 120, distance: 269.2
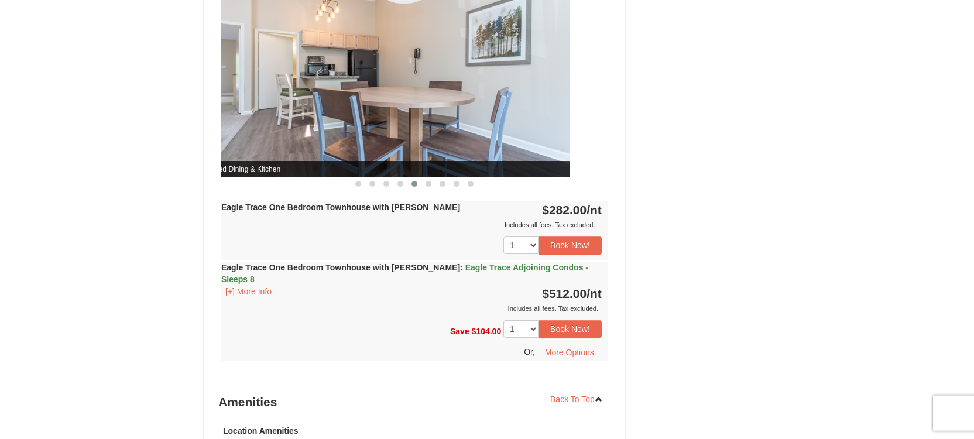
drag, startPoint x: 386, startPoint y: 125, endPoint x: 0, endPoint y: 161, distance: 387.3
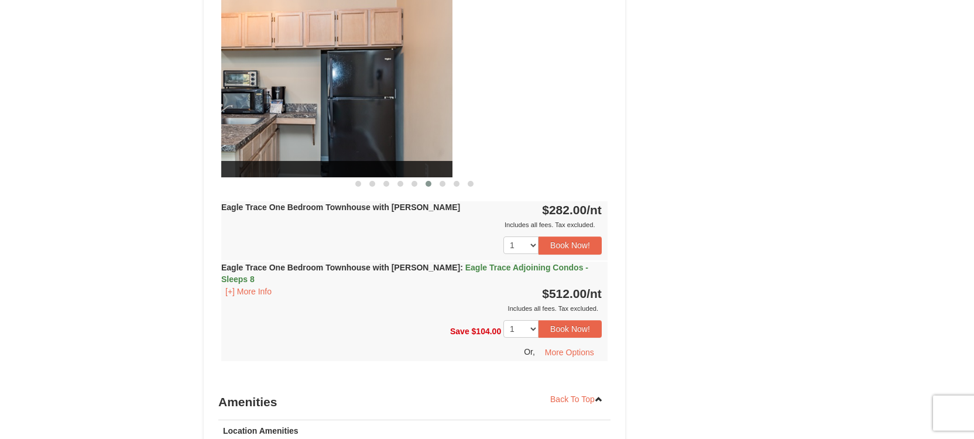
drag, startPoint x: 432, startPoint y: 141, endPoint x: 0, endPoint y: 156, distance: 432.7
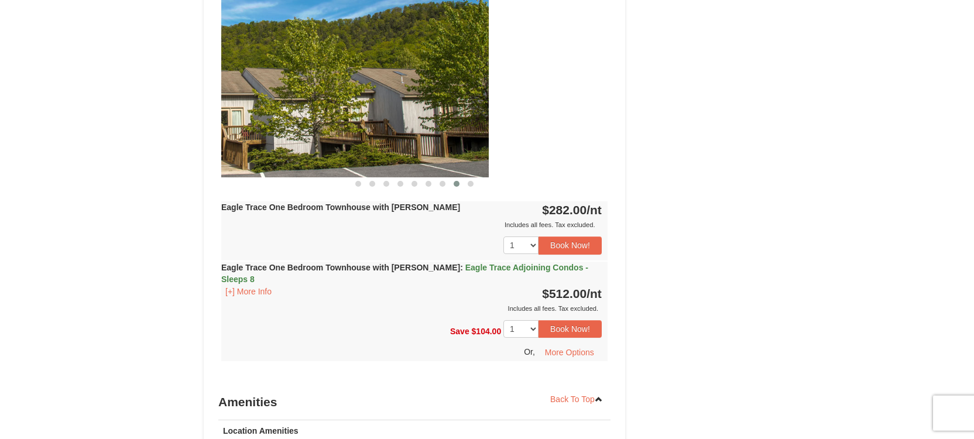
drag, startPoint x: 303, startPoint y: 167, endPoint x: 17, endPoint y: 190, distance: 287.0
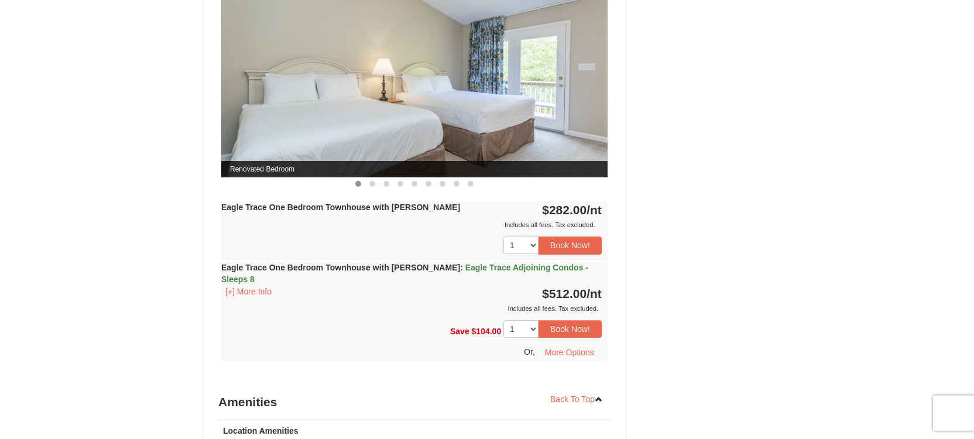
click at [432, 214] on div "Eagle Trace One Bedroom Townhouse with Jacuzzi $282.00 /nt Includes all fees. T…" at bounding box center [414, 230] width 386 height 59
click at [407, 314] on div "Save $104.00 1 2 3 4 5 6 7 8 9 10" at bounding box center [414, 337] width 386 height 47
drag, startPoint x: 965, startPoint y: 287, endPoint x: 950, endPoint y: 51, distance: 236.3
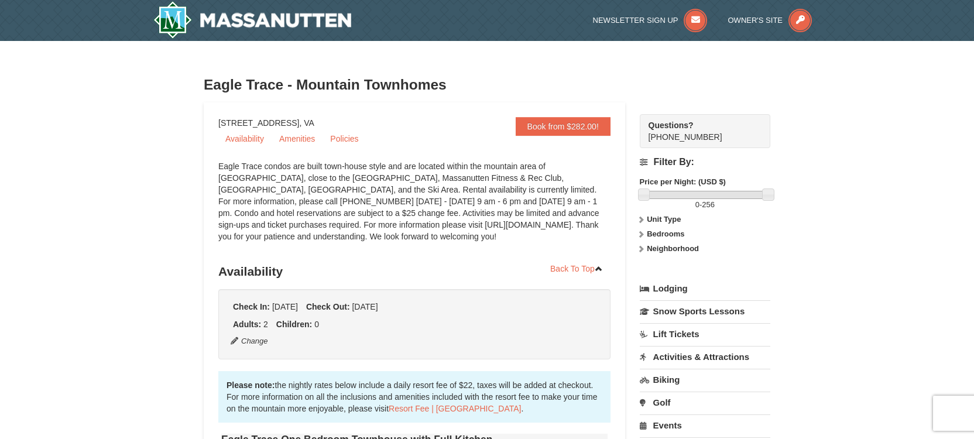
scroll to position [155, 0]
